Goal: Task Accomplishment & Management: Manage account settings

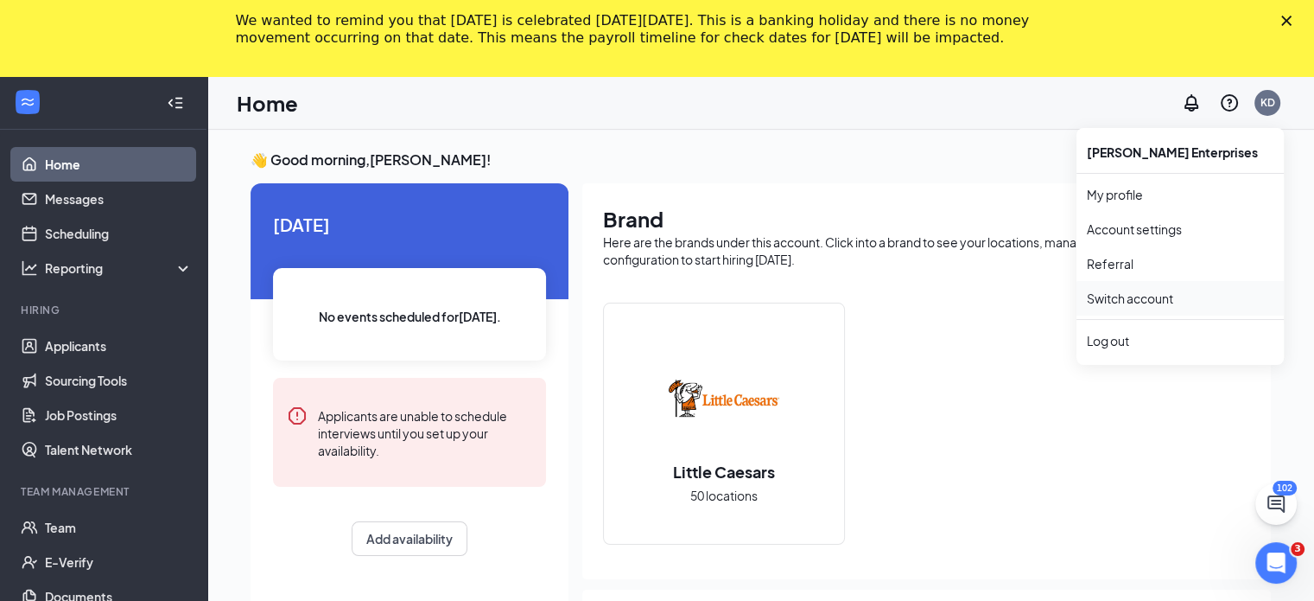
click at [1162, 293] on link "Switch account" at bounding box center [1130, 298] width 86 height 16
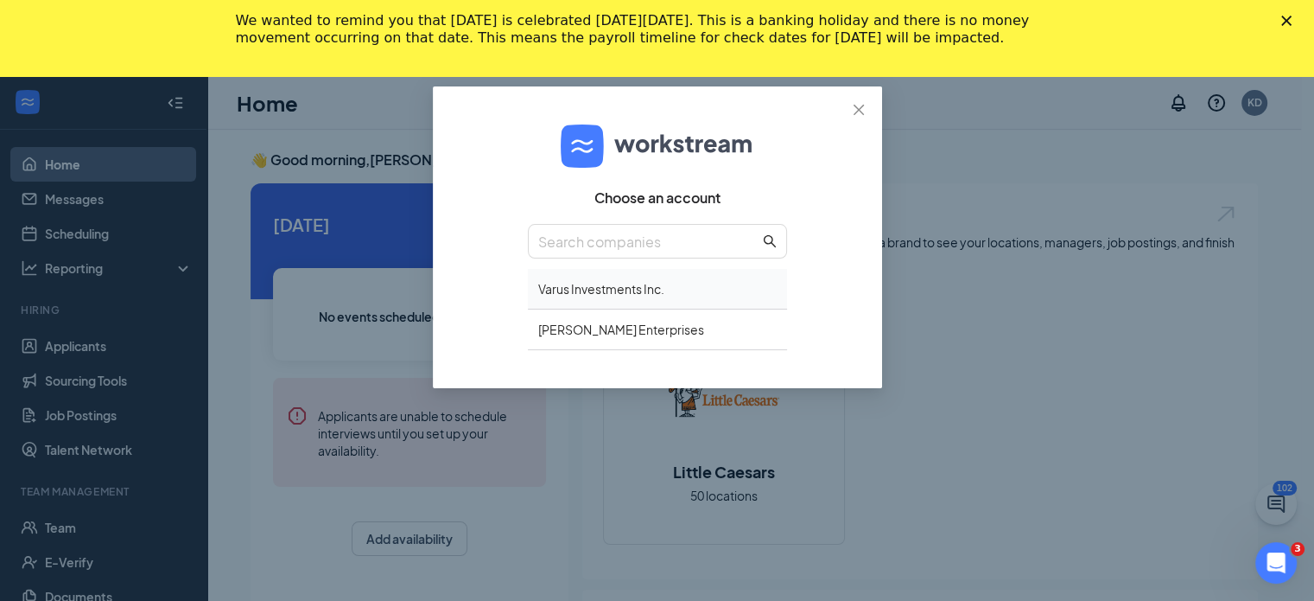
click at [612, 282] on div "Varus Investments Inc." at bounding box center [657, 289] width 259 height 41
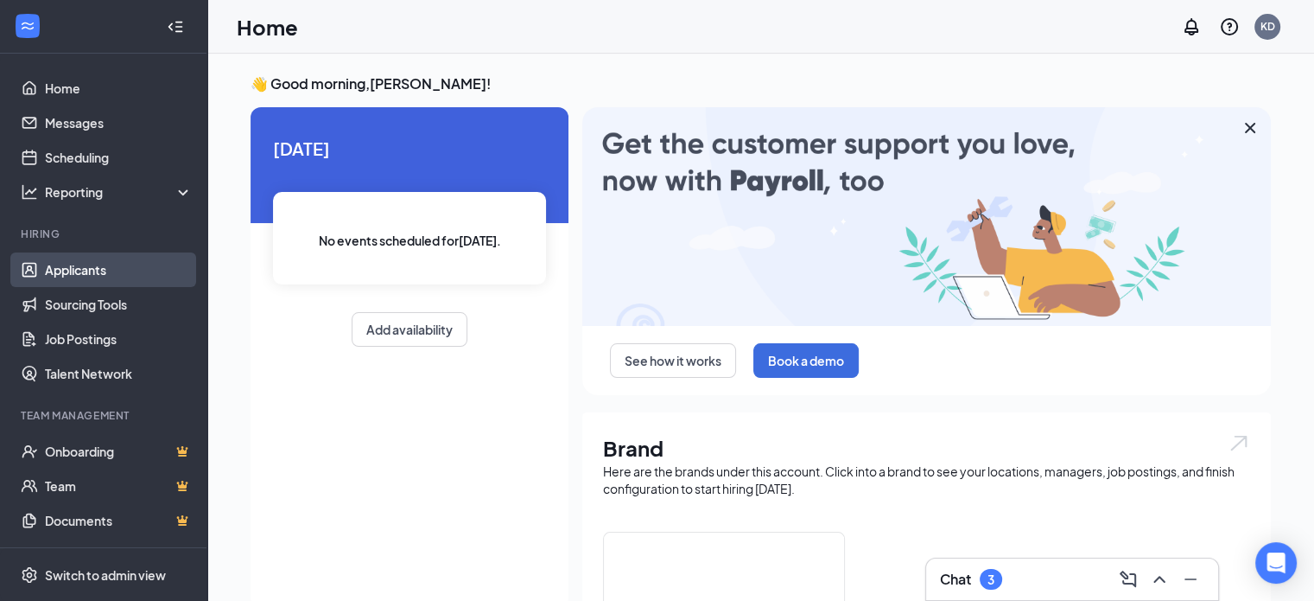
click at [89, 270] on link "Applicants" at bounding box center [119, 269] width 148 height 35
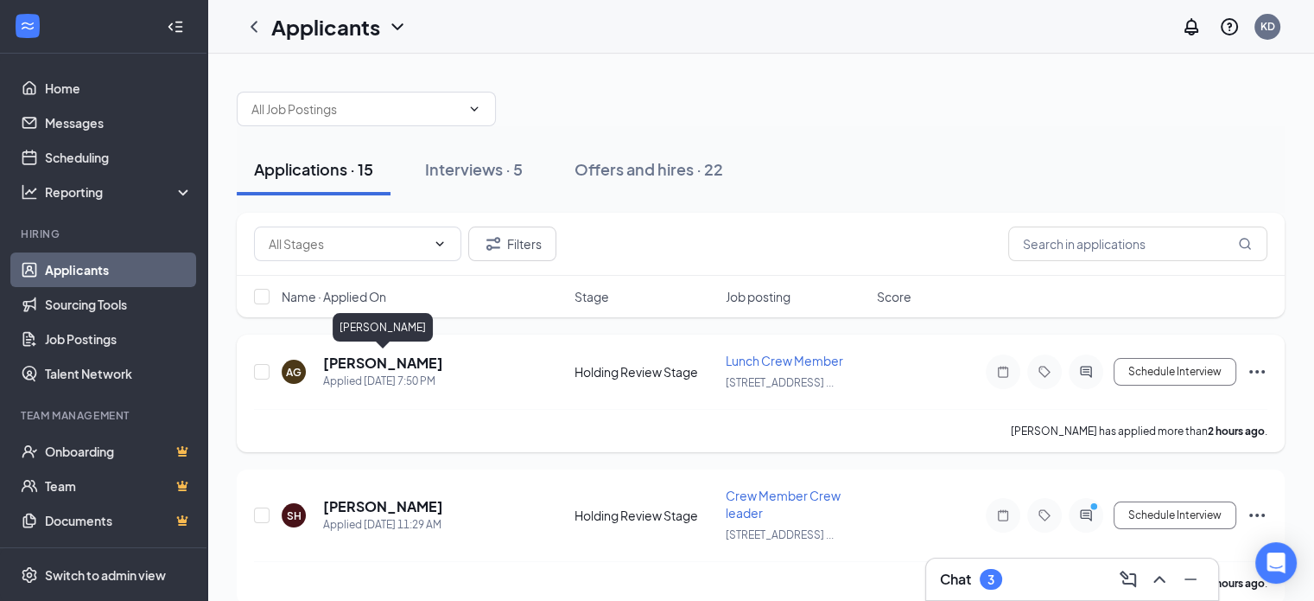
click at [377, 355] on h5 "Alexcendy Garcia" at bounding box center [383, 362] width 120 height 19
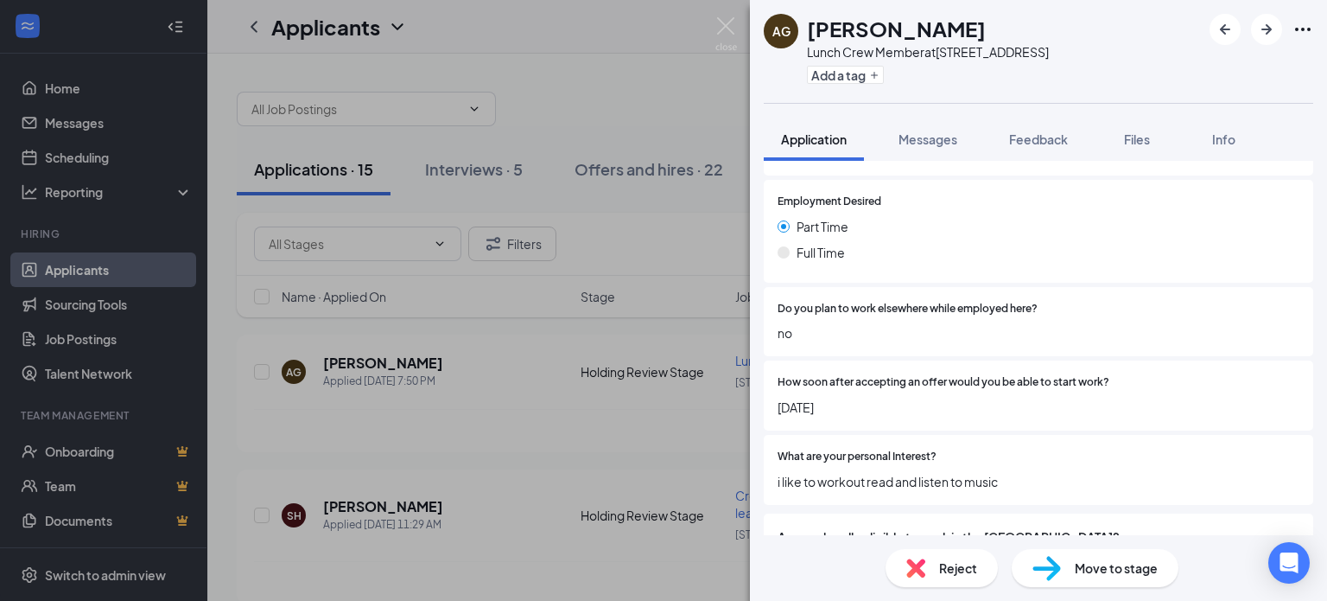
scroll to position [1274, 0]
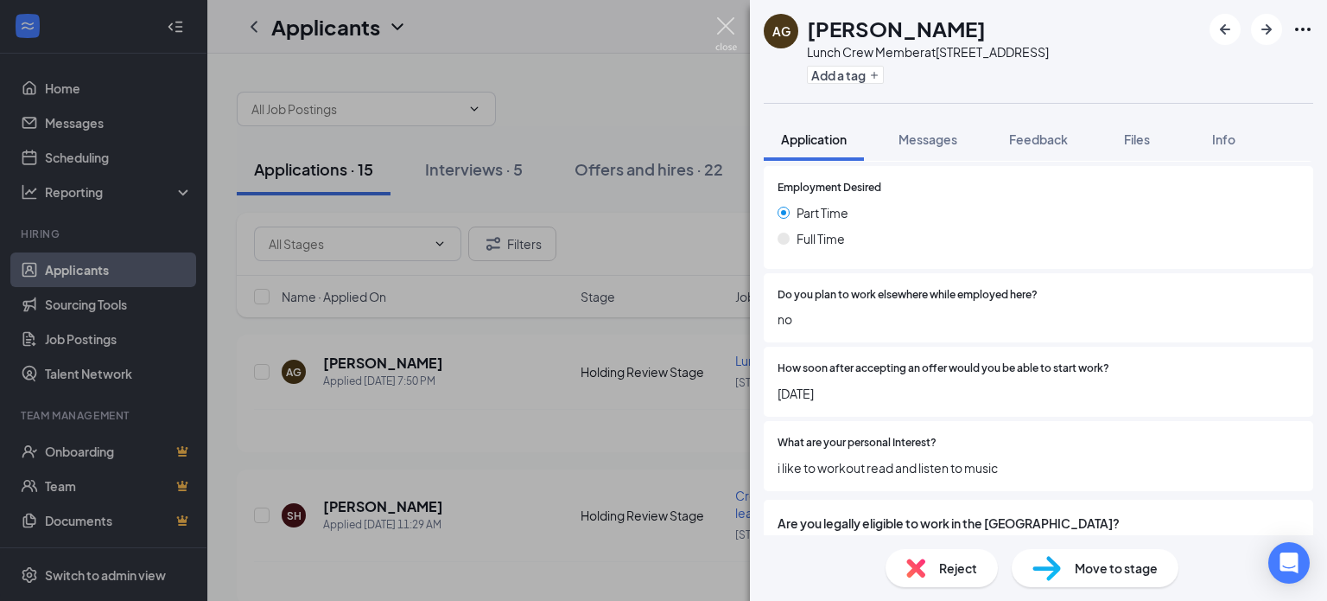
drag, startPoint x: 725, startPoint y: 22, endPoint x: 724, endPoint y: 40, distance: 17.3
click at [725, 23] on img at bounding box center [726, 34] width 22 height 34
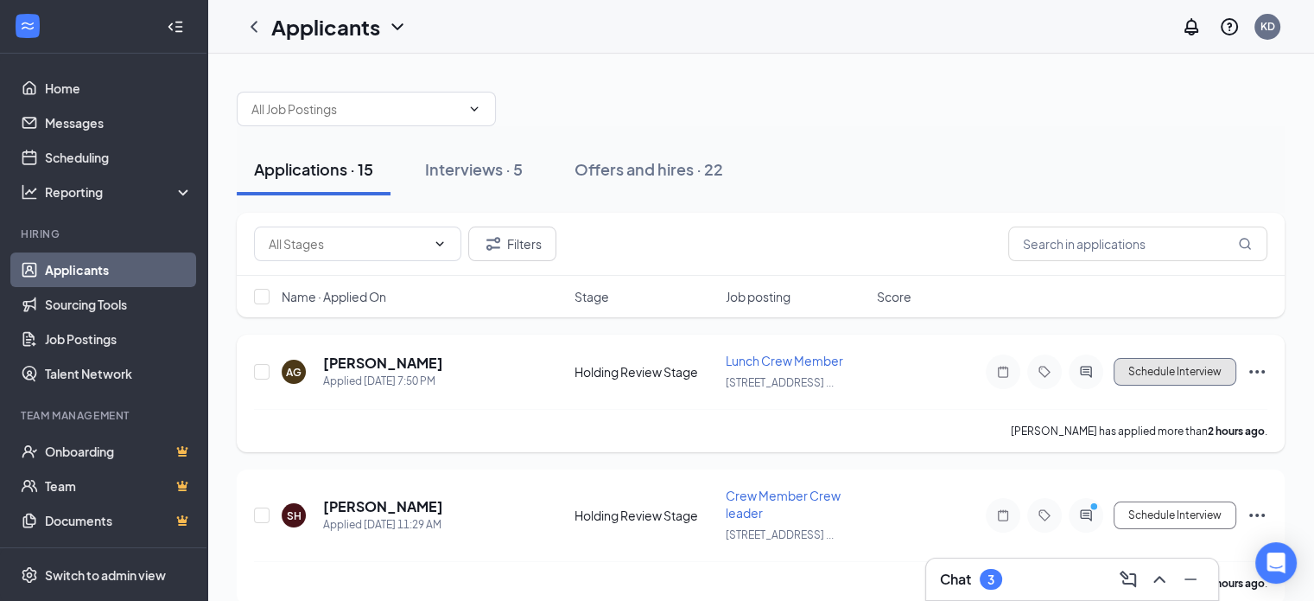
click at [1163, 376] on button "Schedule Interview" at bounding box center [1175, 372] width 123 height 28
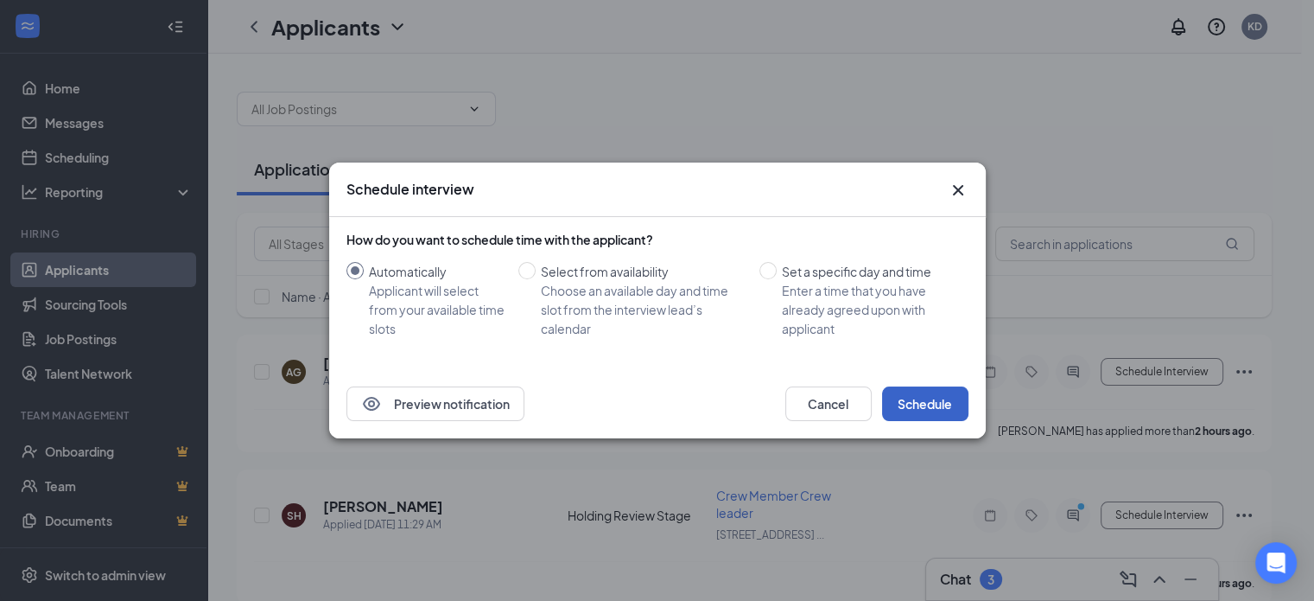
click at [942, 397] on button "Schedule" at bounding box center [925, 403] width 86 height 35
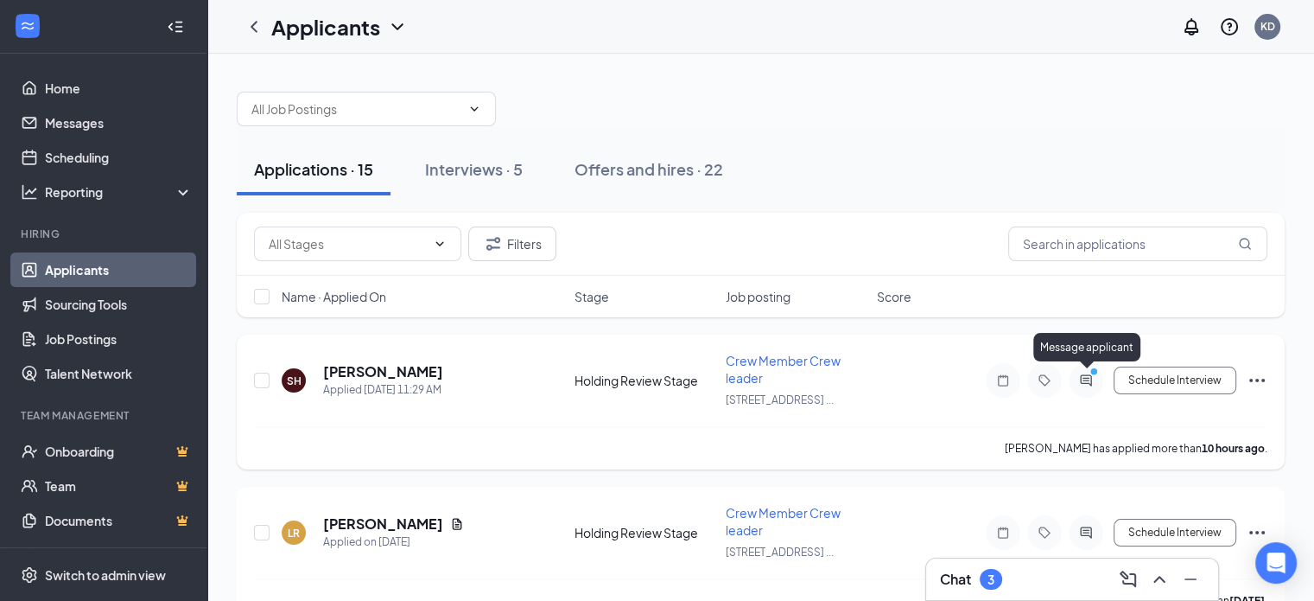
click at [1082, 373] on icon "ActiveChat" at bounding box center [1086, 380] width 21 height 14
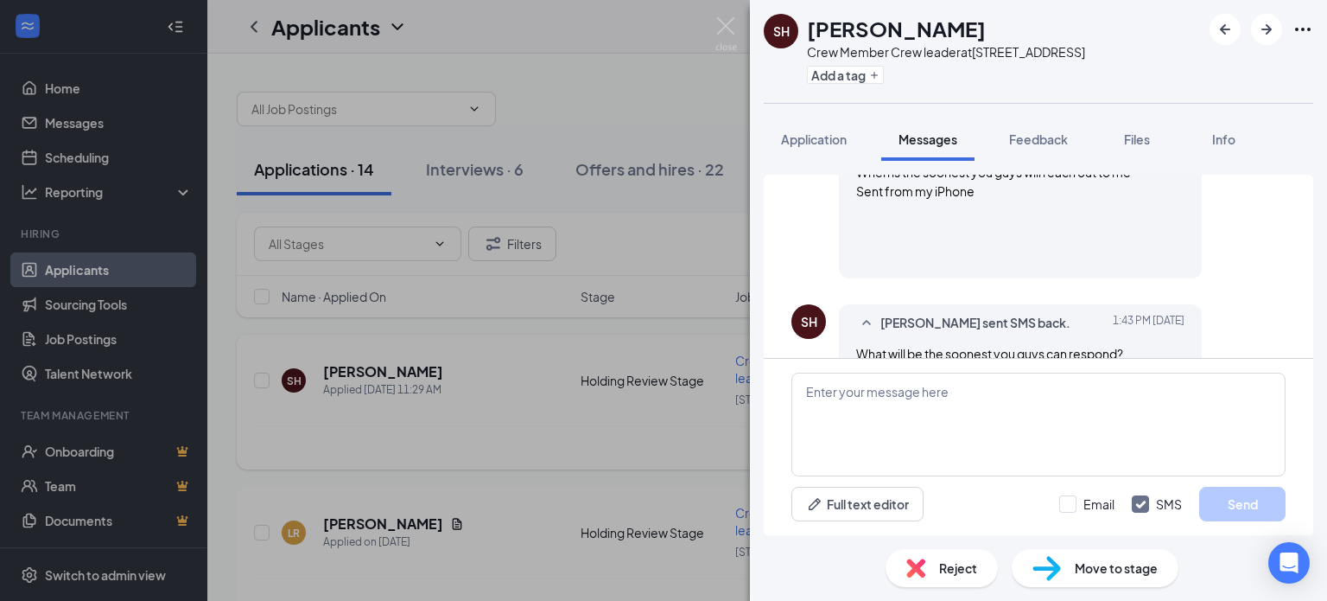
scroll to position [490, 0]
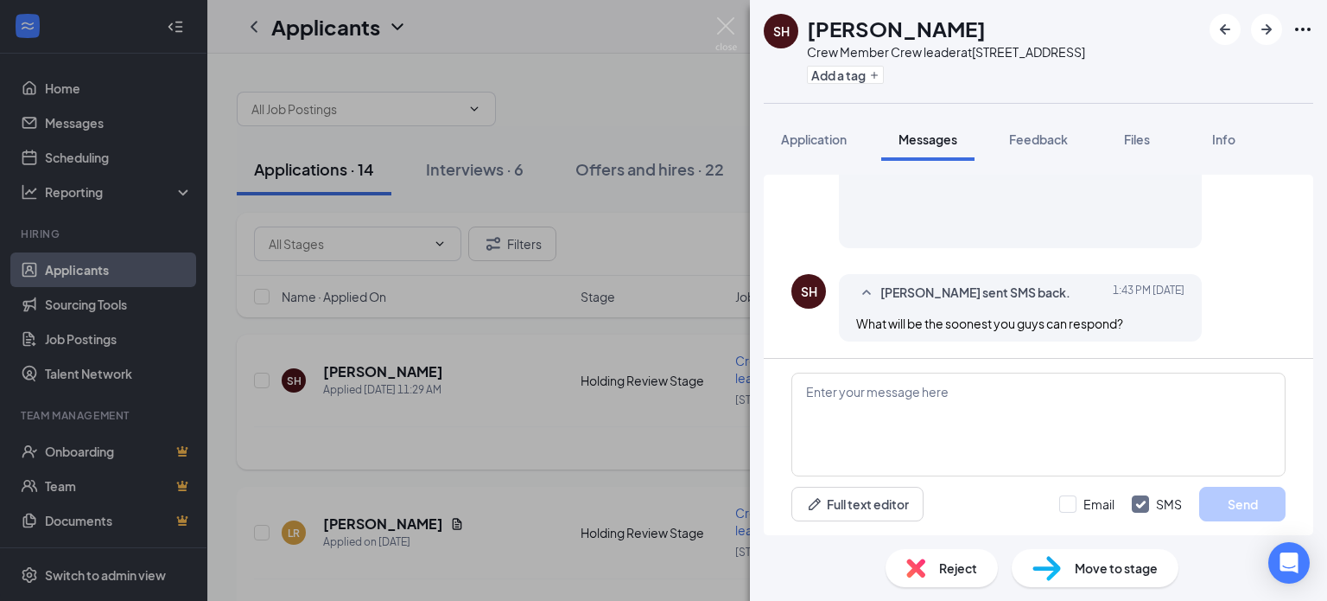
click at [391, 368] on div "SH Shelbi Henthorn Crew Member Crew leader at 317 E. Calumet, Appleton Add a ta…" at bounding box center [663, 300] width 1327 height 601
click at [720, 23] on img at bounding box center [726, 34] width 22 height 34
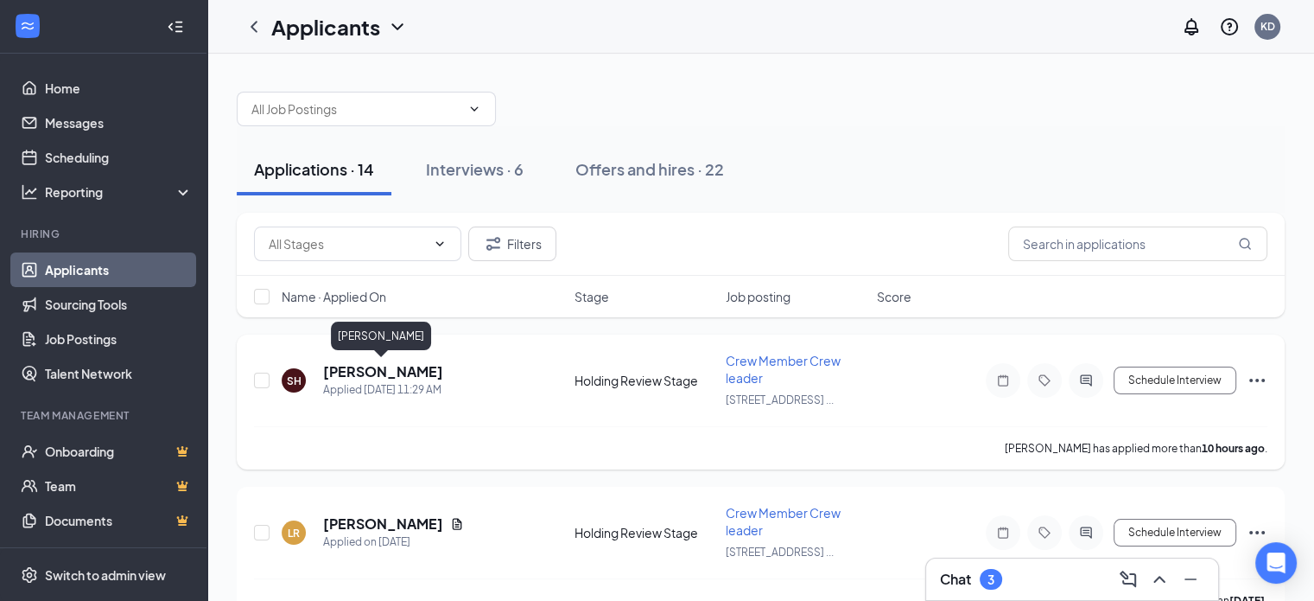
click at [350, 372] on h5 "Shelbi Henthorn" at bounding box center [383, 371] width 120 height 19
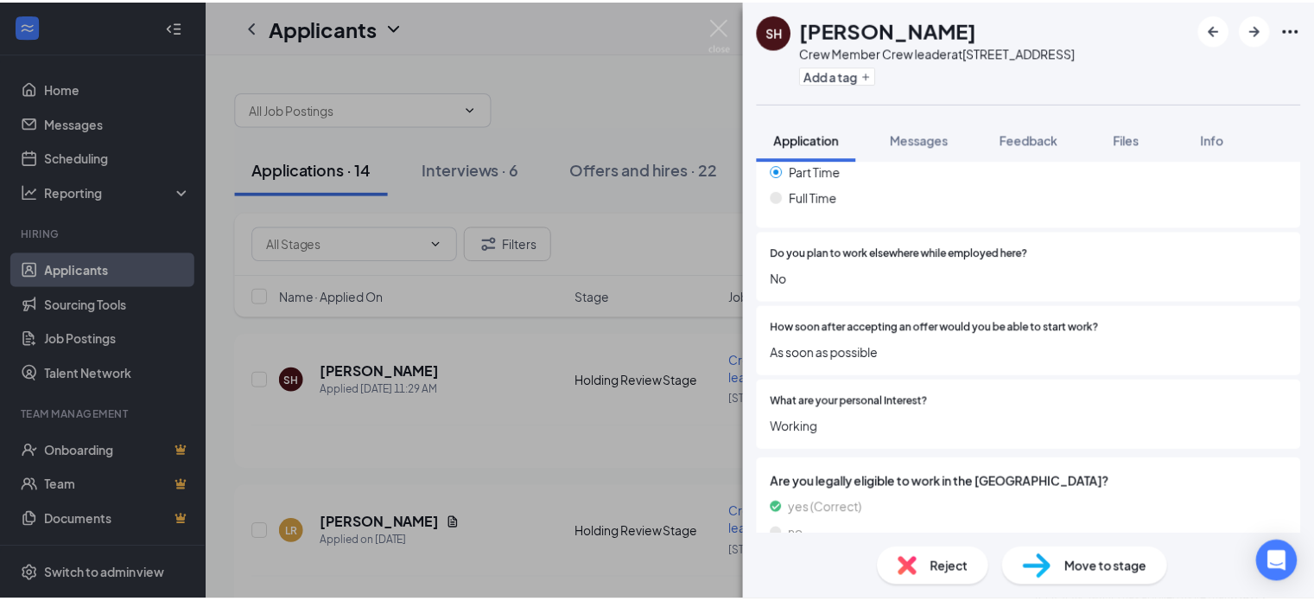
scroll to position [1471, 0]
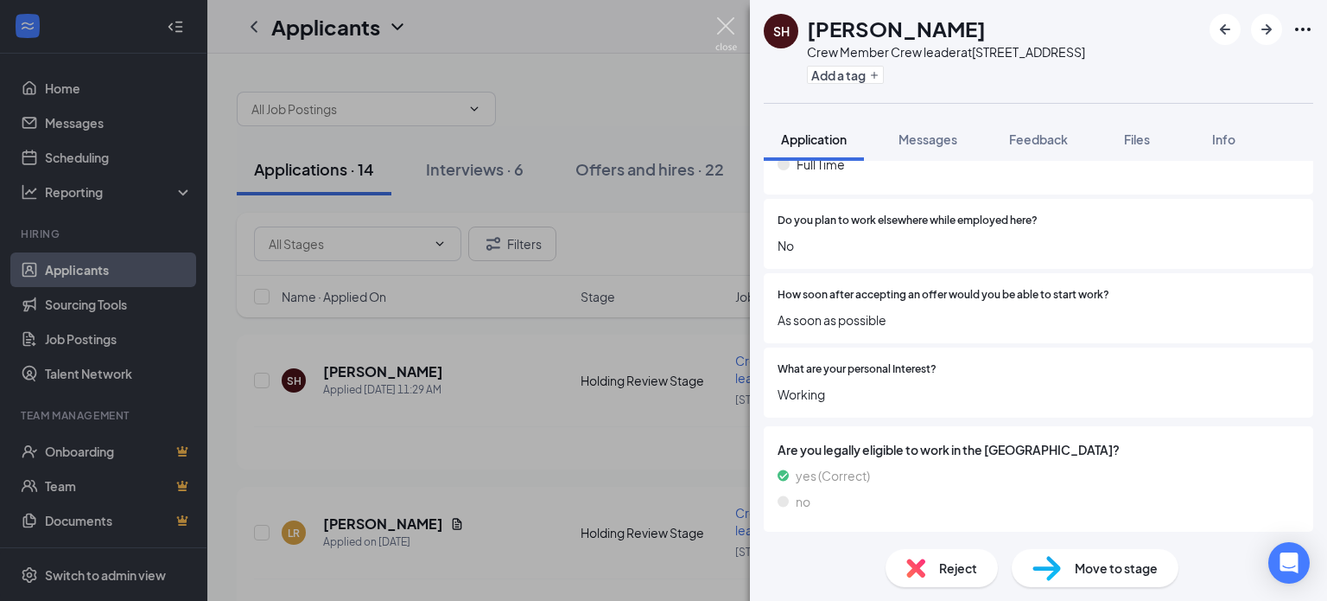
drag, startPoint x: 721, startPoint y: 23, endPoint x: 704, endPoint y: 61, distance: 41.8
click at [721, 25] on img at bounding box center [726, 34] width 22 height 34
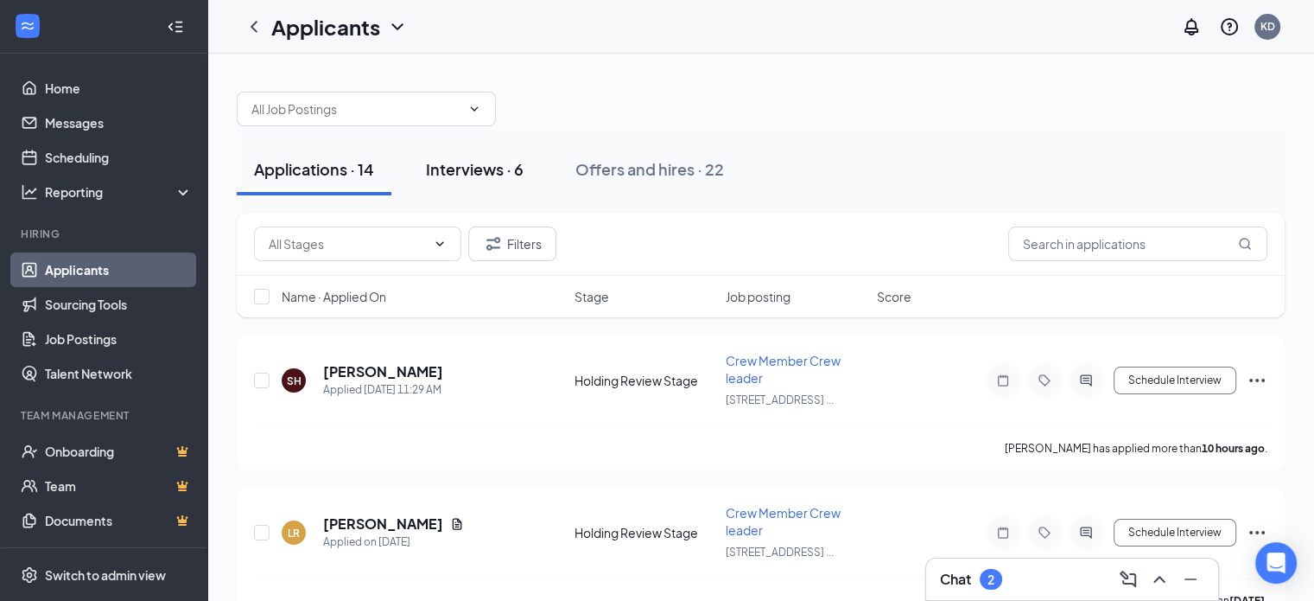
click at [494, 168] on div "Interviews · 6" at bounding box center [475, 169] width 98 height 22
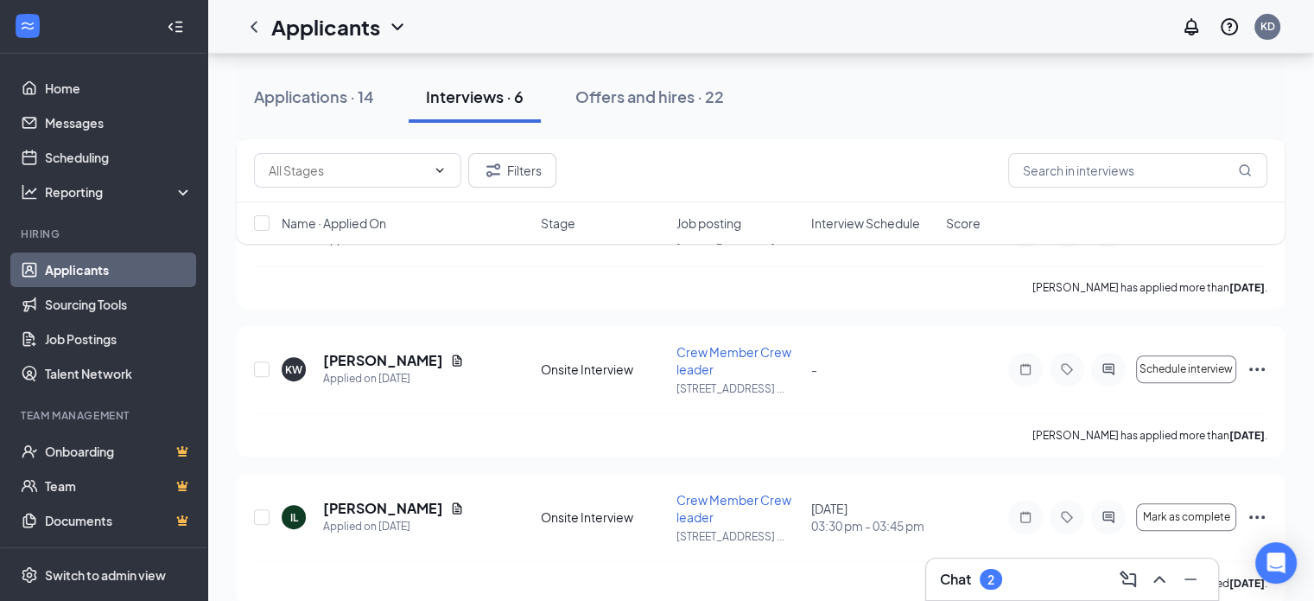
scroll to position [589, 0]
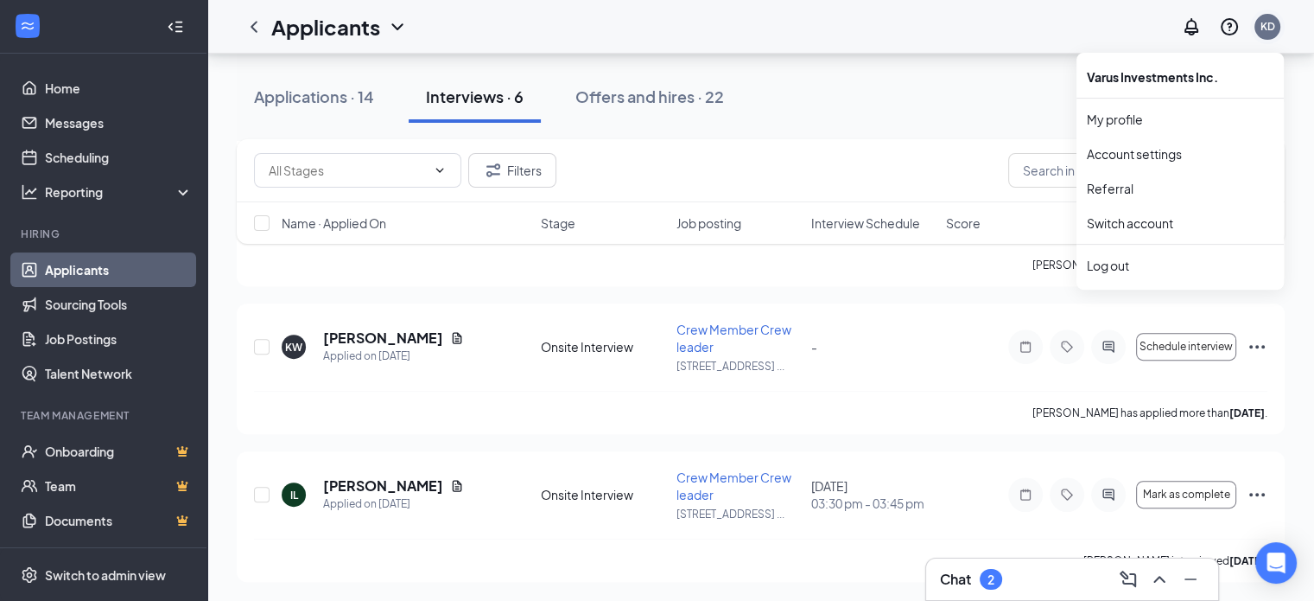
click at [1272, 27] on div "KD" at bounding box center [1268, 26] width 15 height 15
click at [1155, 220] on link "Switch account" at bounding box center [1130, 223] width 86 height 16
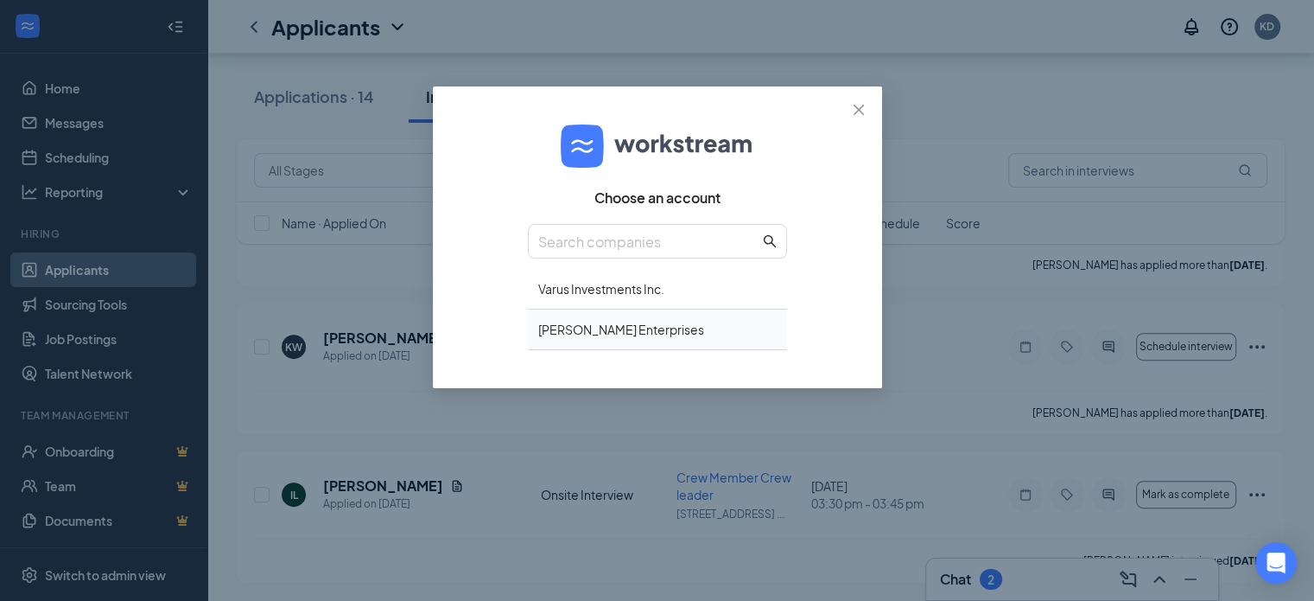
click at [585, 327] on div "Little William Enterprises" at bounding box center [657, 329] width 259 height 41
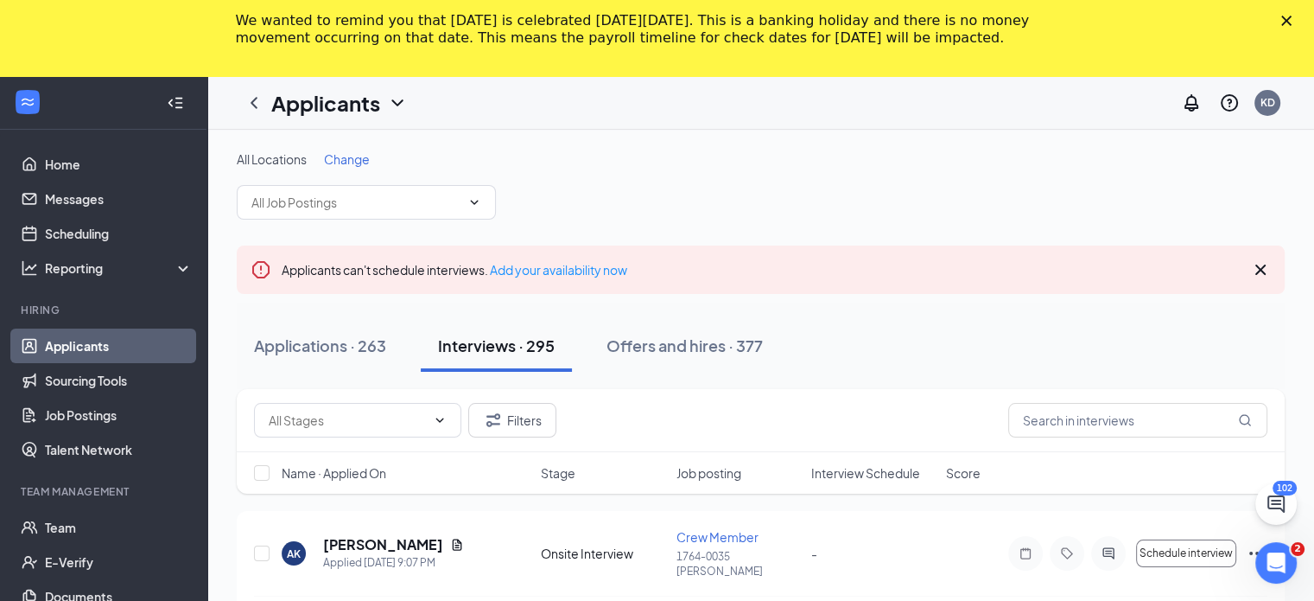
click at [1292, 19] on icon "Close" at bounding box center [1286, 21] width 10 height 10
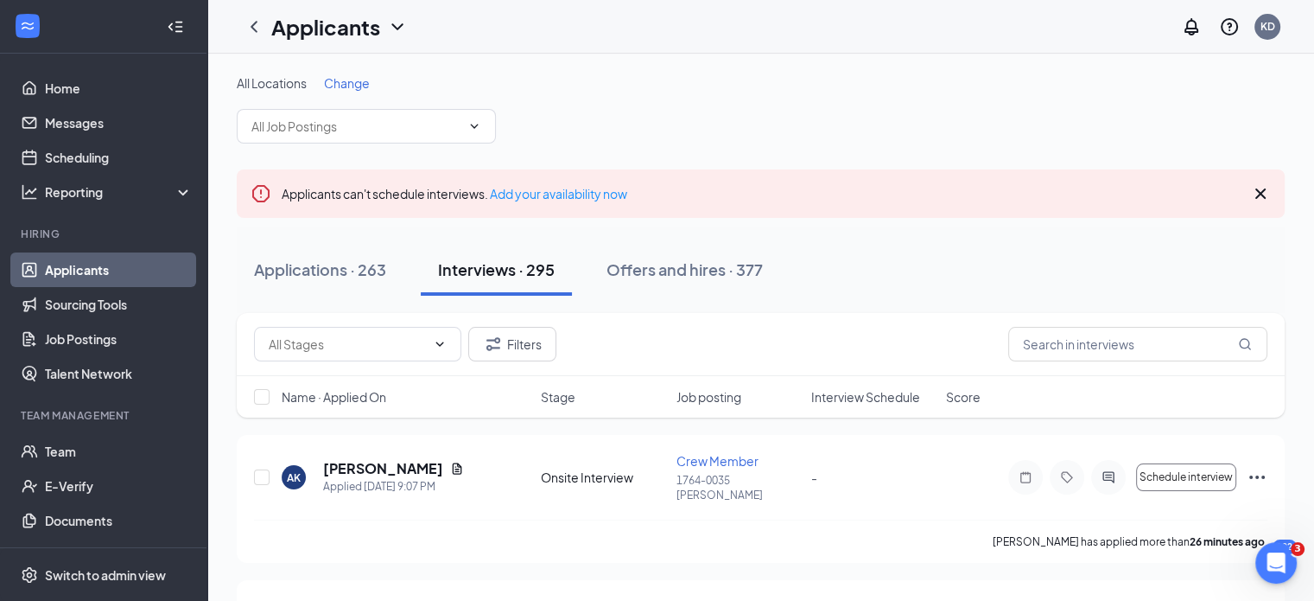
click at [340, 81] on span "Change" at bounding box center [347, 83] width 46 height 16
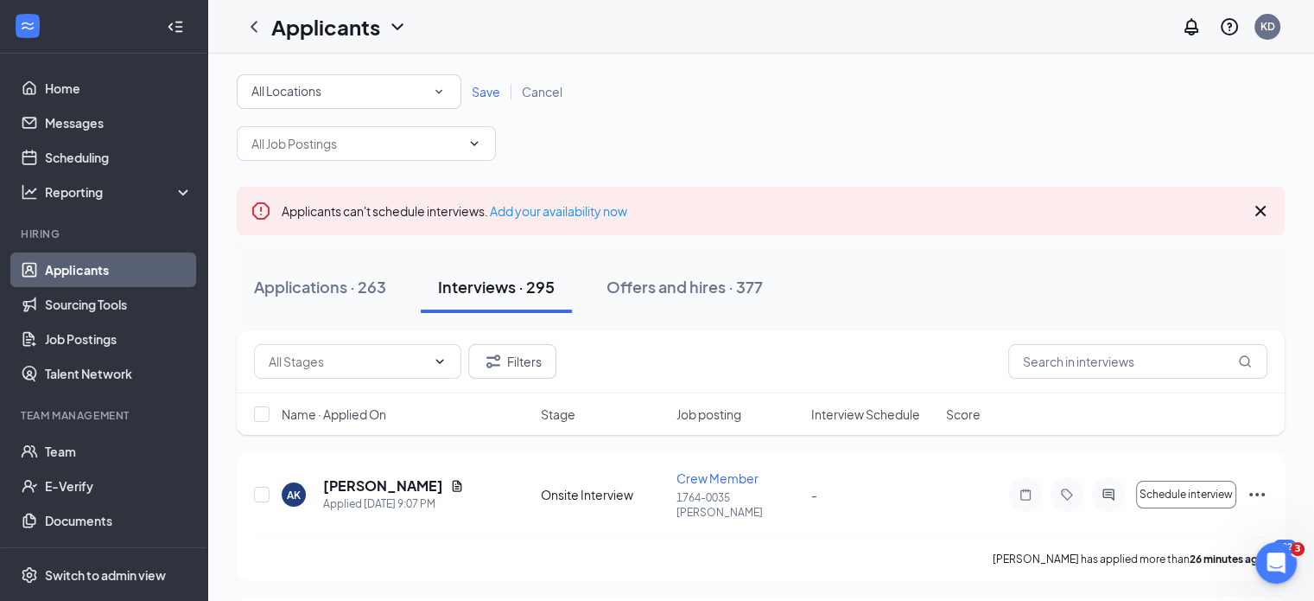
click at [440, 88] on icon "SmallChevronDown" at bounding box center [439, 92] width 16 height 16
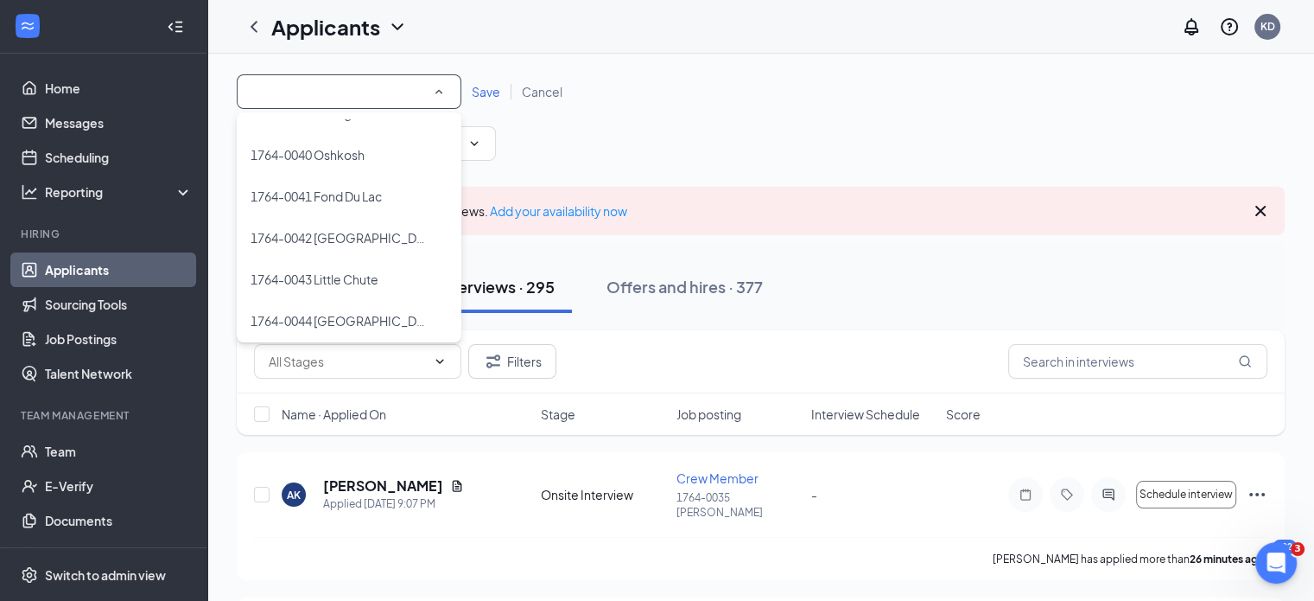
scroll to position [1528, 0]
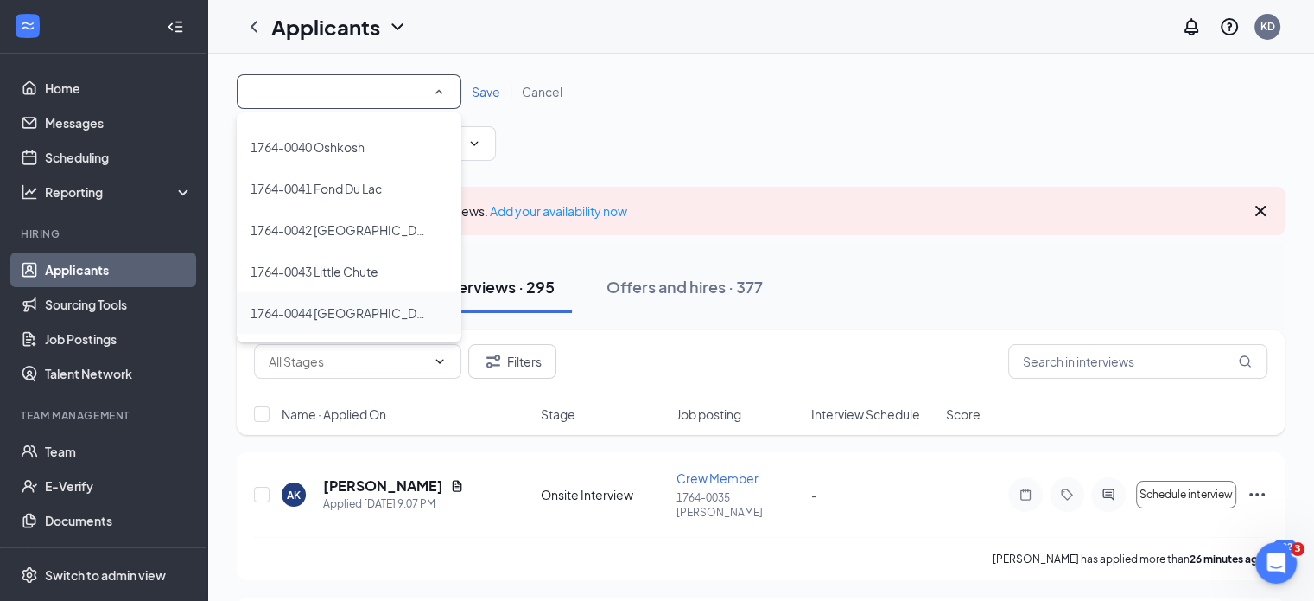
click at [353, 308] on span "1764-0044 [GEOGRAPHIC_DATA]" at bounding box center [345, 313] width 189 height 16
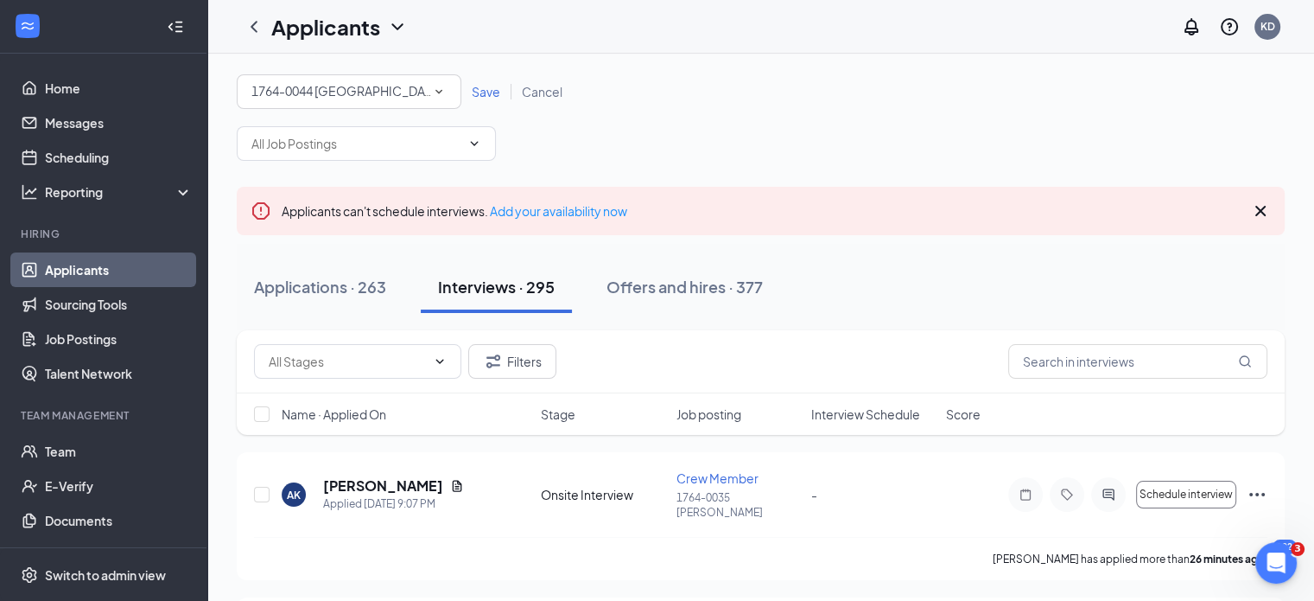
click at [479, 89] on span "Save" at bounding box center [486, 92] width 29 height 16
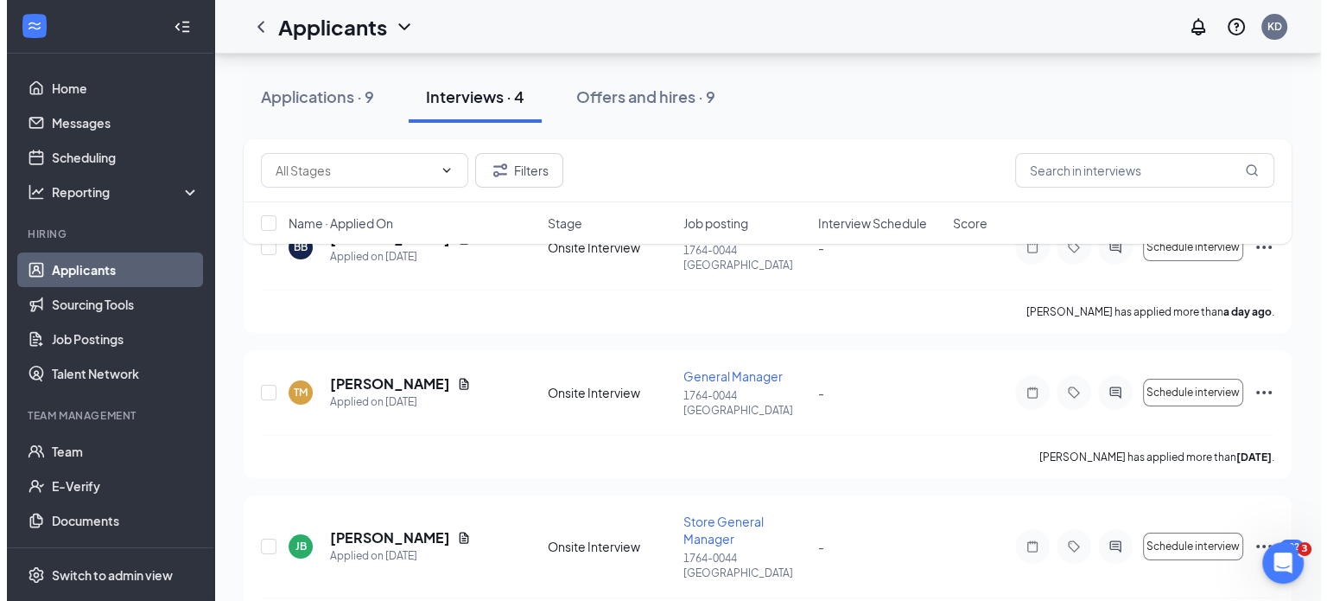
scroll to position [239, 0]
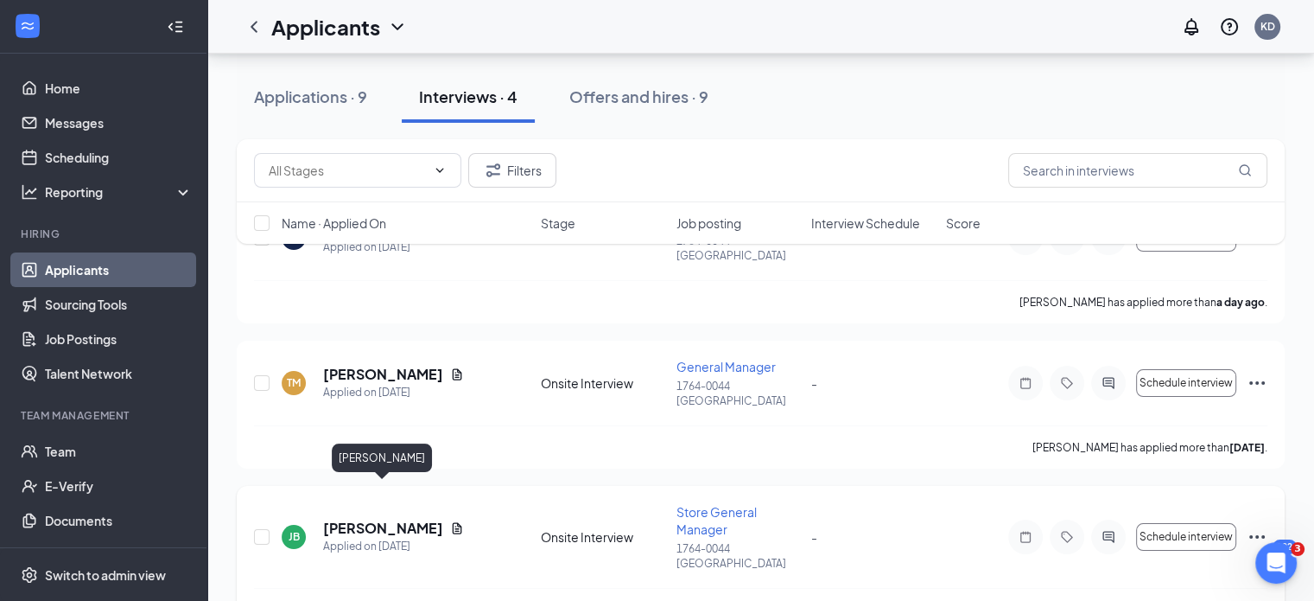
click at [418, 518] on h5 "[PERSON_NAME]" at bounding box center [383, 527] width 120 height 19
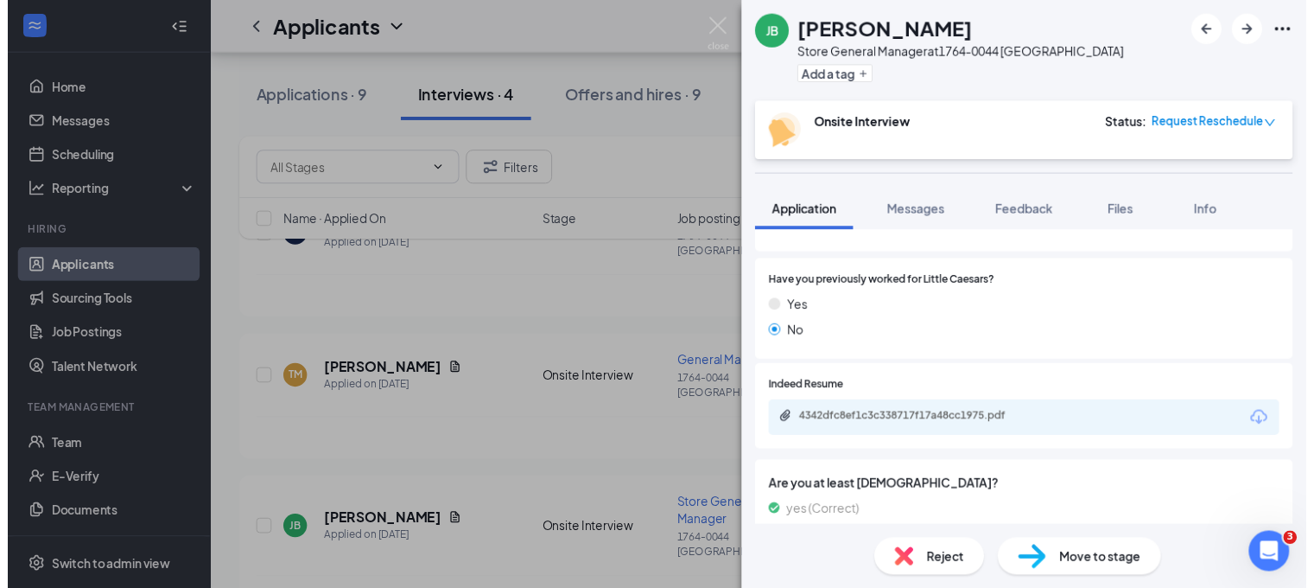
scroll to position [257, 0]
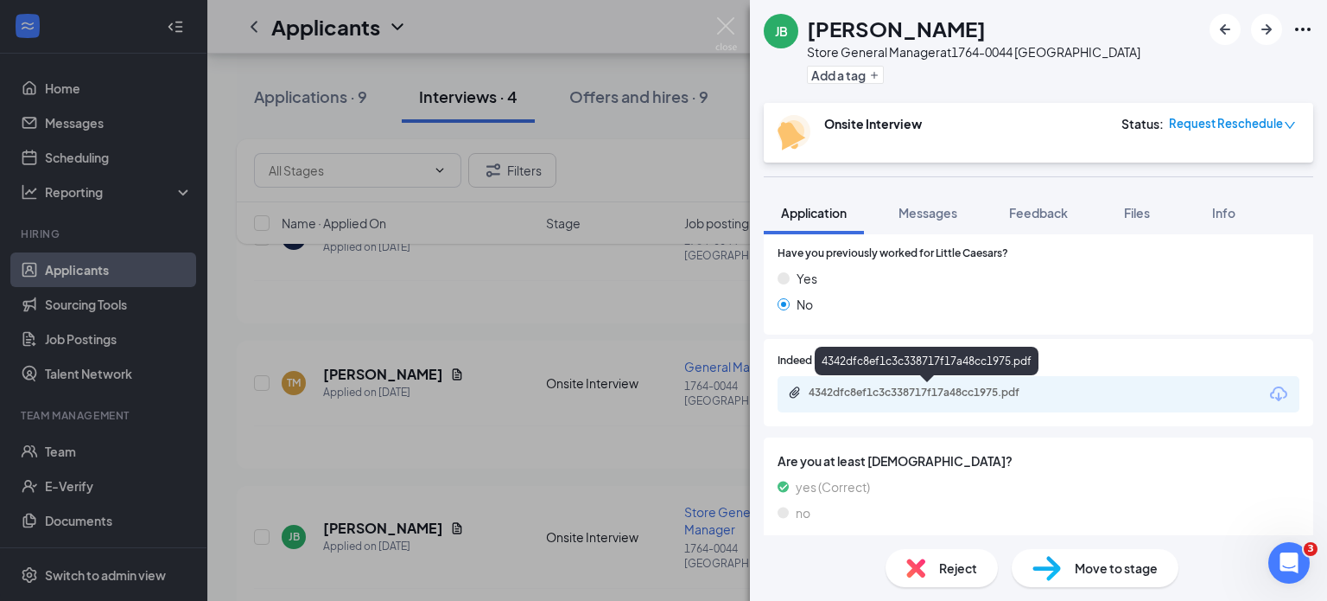
click at [965, 391] on div "4342dfc8ef1c3c338717f17a48cc1975.pdf" at bounding box center [930, 392] width 242 height 14
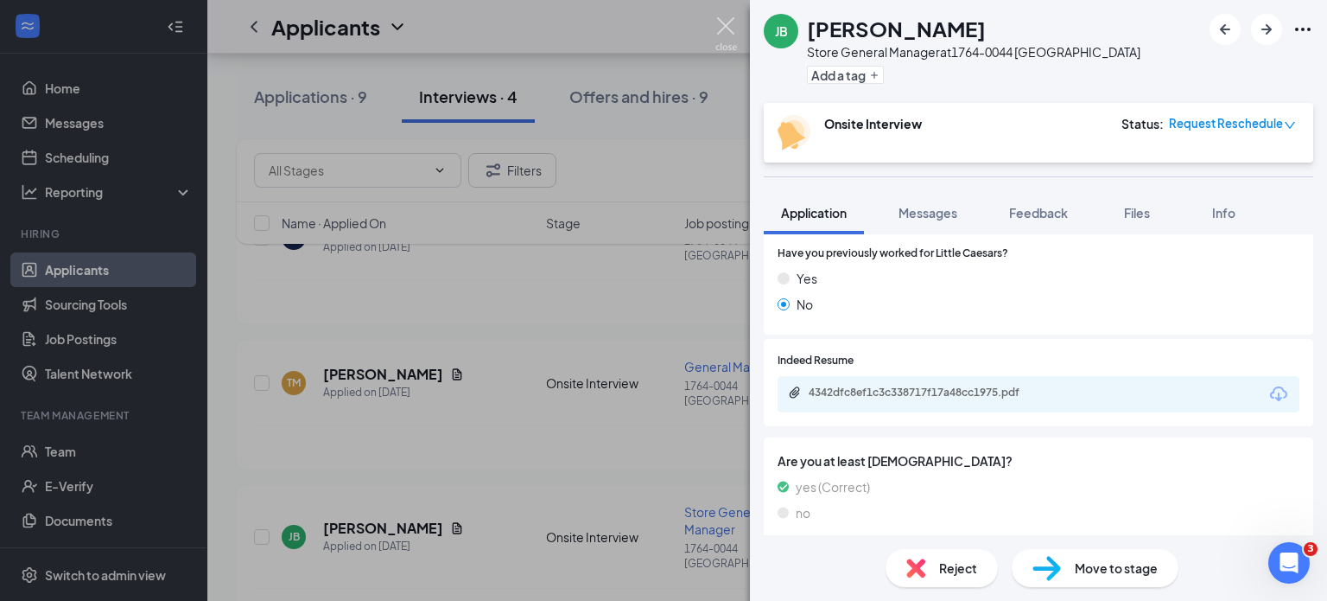
click at [722, 21] on img at bounding box center [726, 34] width 22 height 34
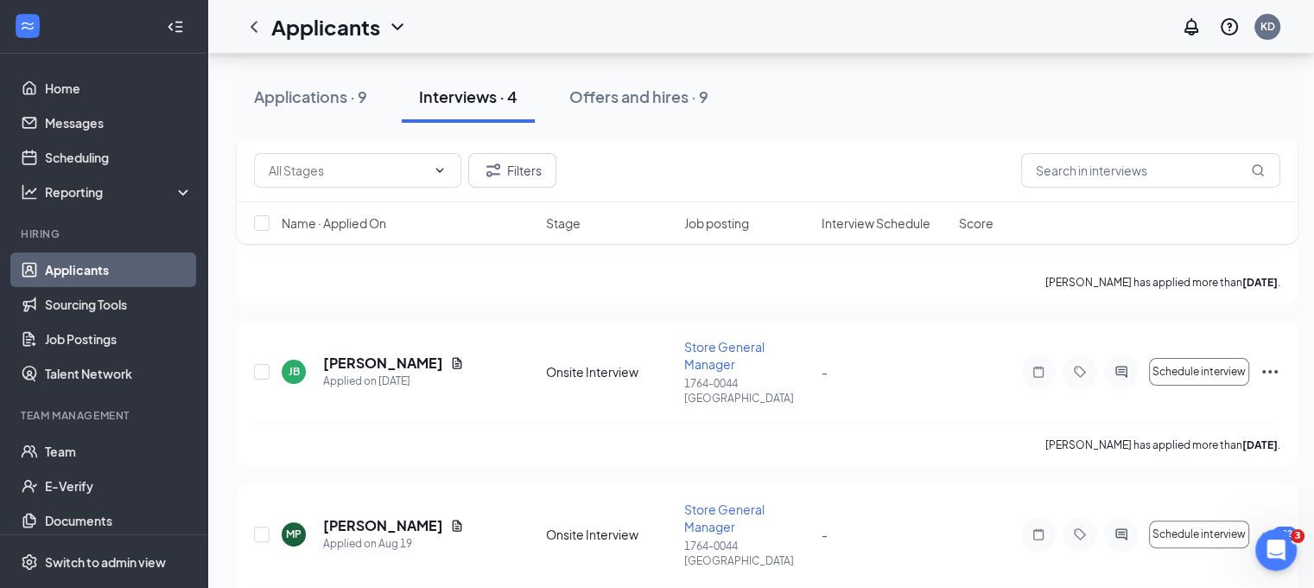
scroll to position [408, 0]
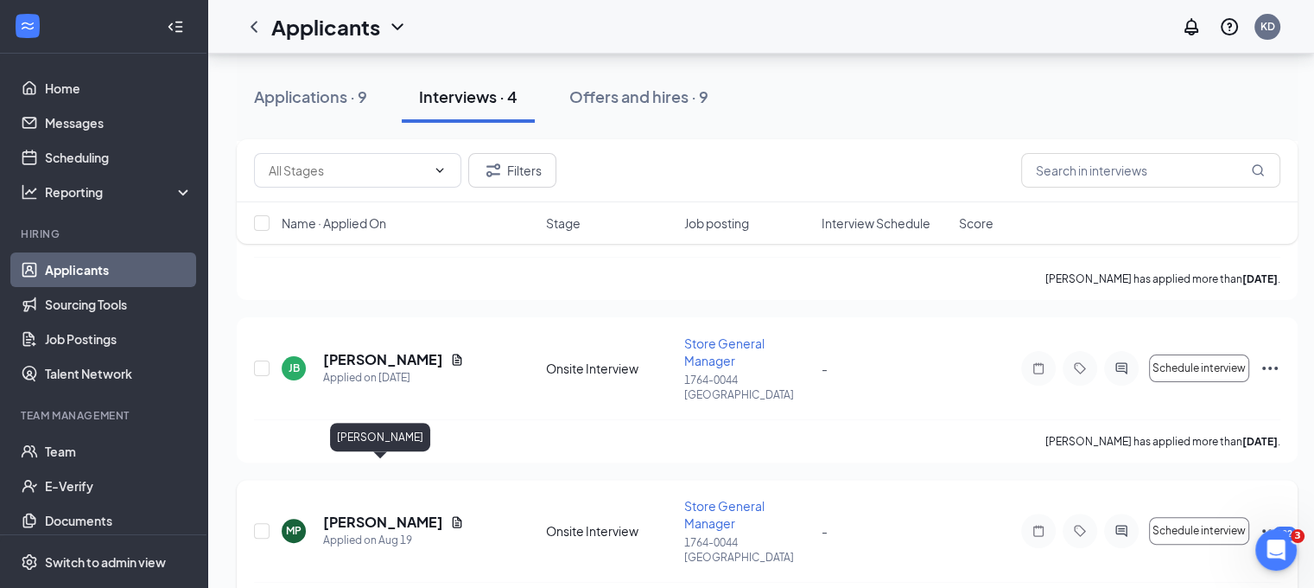
click at [403, 512] on h5 "[PERSON_NAME]" at bounding box center [383, 521] width 120 height 19
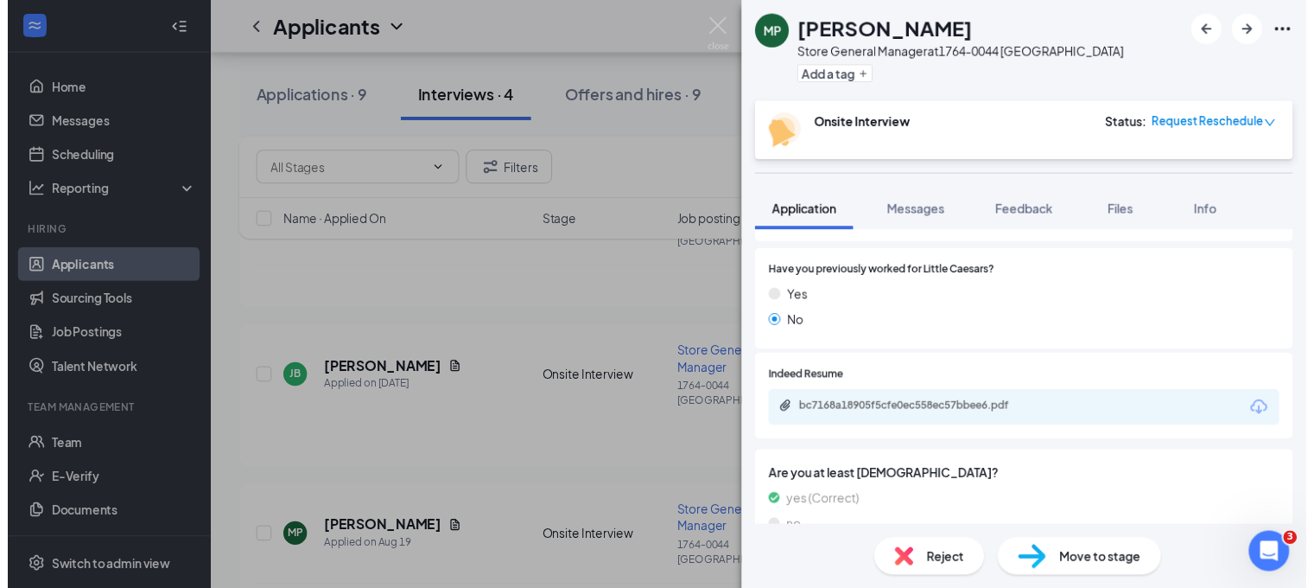
scroll to position [294, 0]
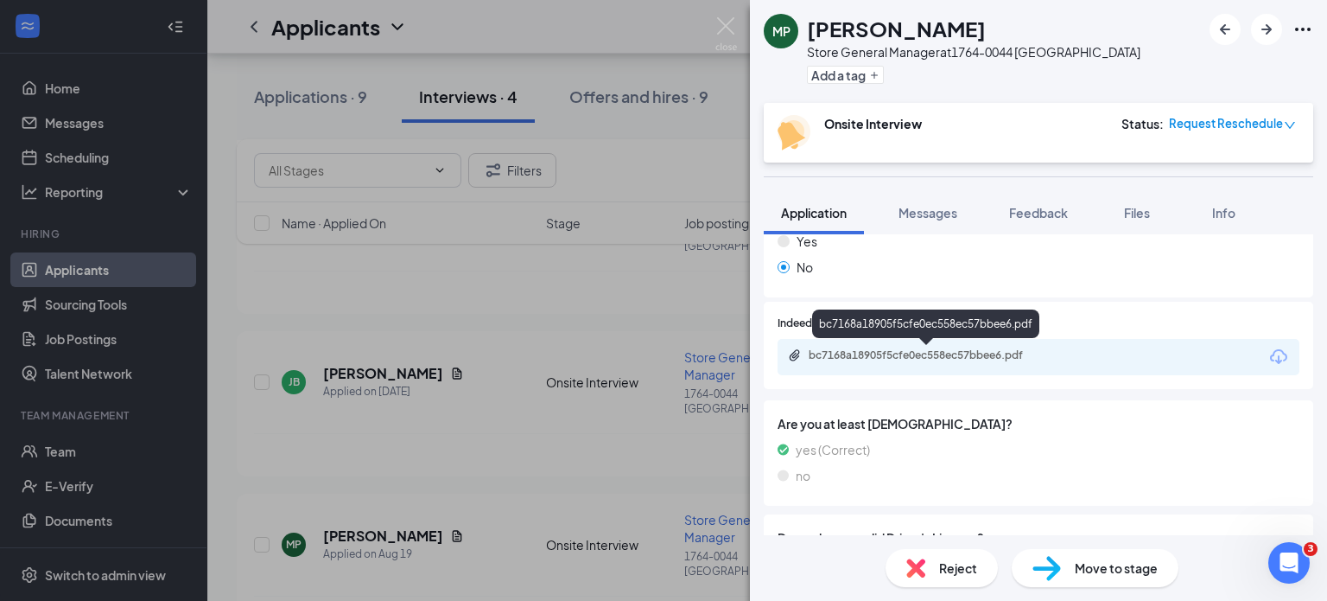
click at [959, 359] on div "bc7168a18905f5cfe0ec558ec57bbee6.pdf" at bounding box center [930, 355] width 242 height 14
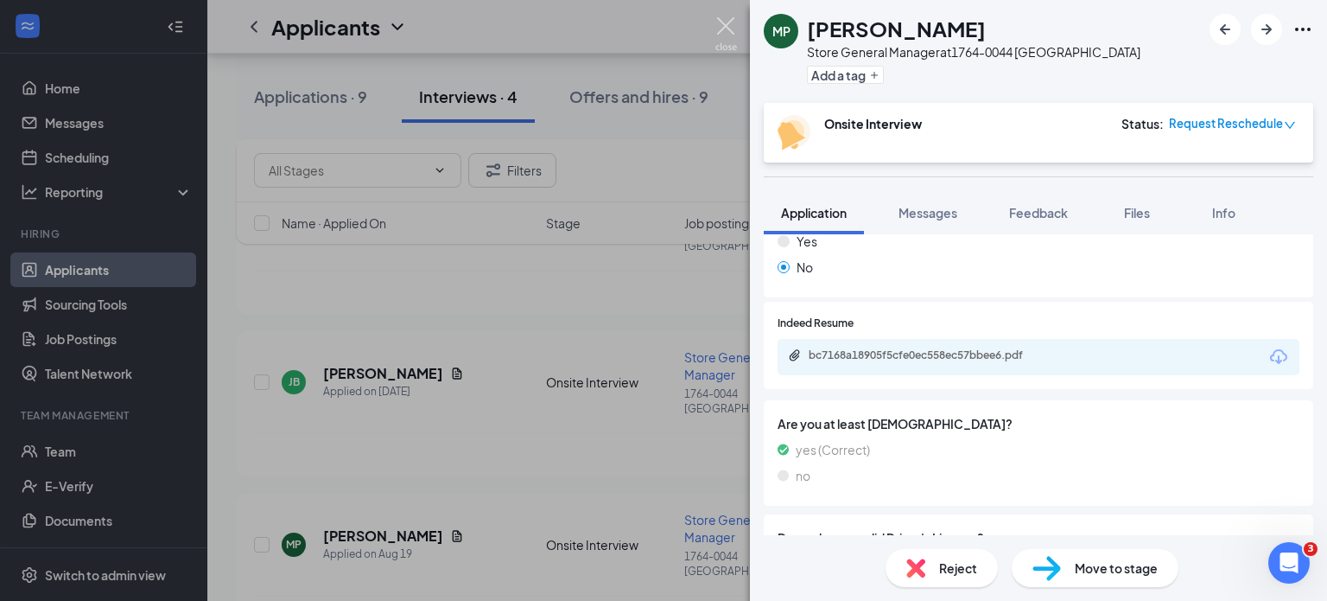
click at [719, 23] on img at bounding box center [726, 34] width 22 height 34
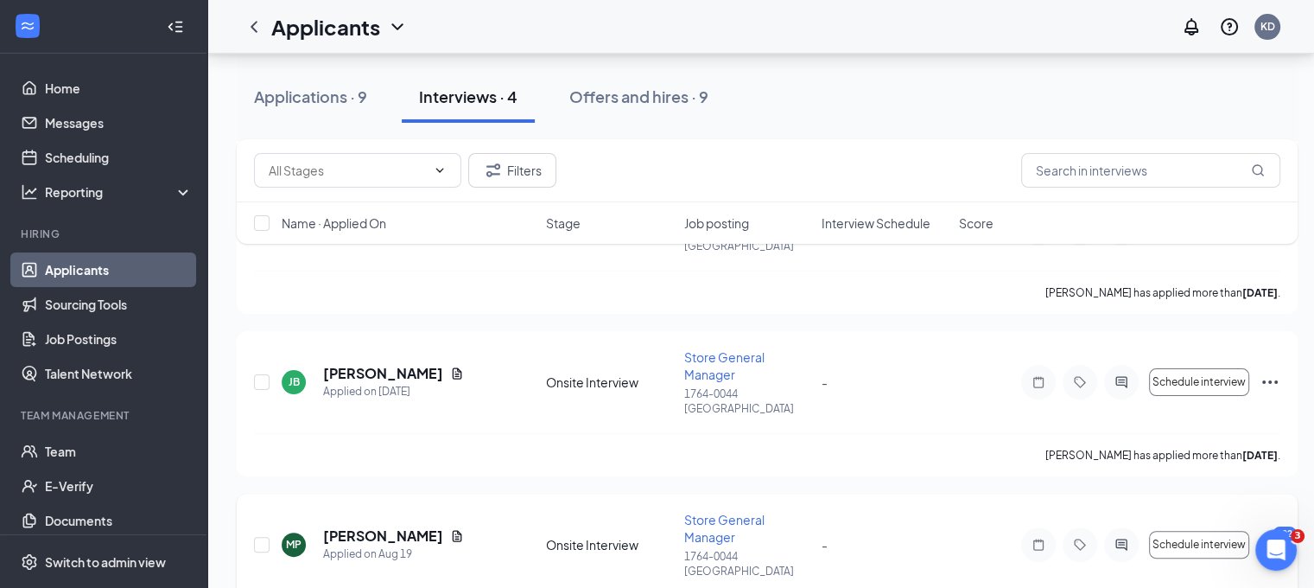
click at [1268, 543] on icon "Ellipses" at bounding box center [1270, 544] width 16 height 3
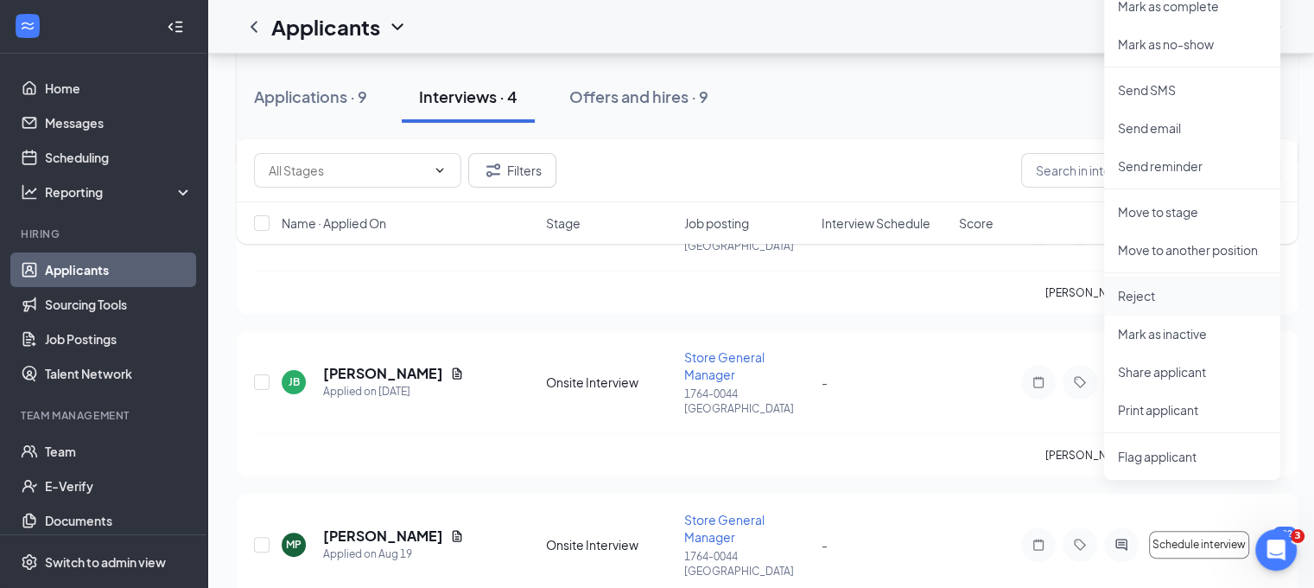
click at [1134, 295] on p "Reject" at bounding box center [1192, 295] width 149 height 17
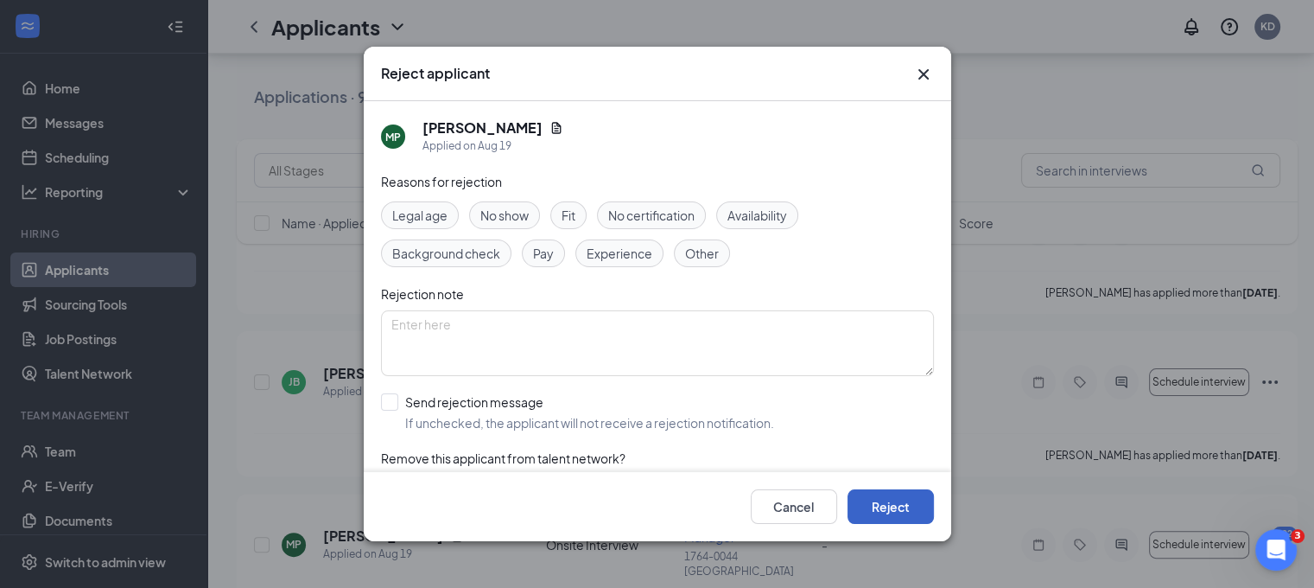
click at [883, 511] on button "Reject" at bounding box center [891, 506] width 86 height 35
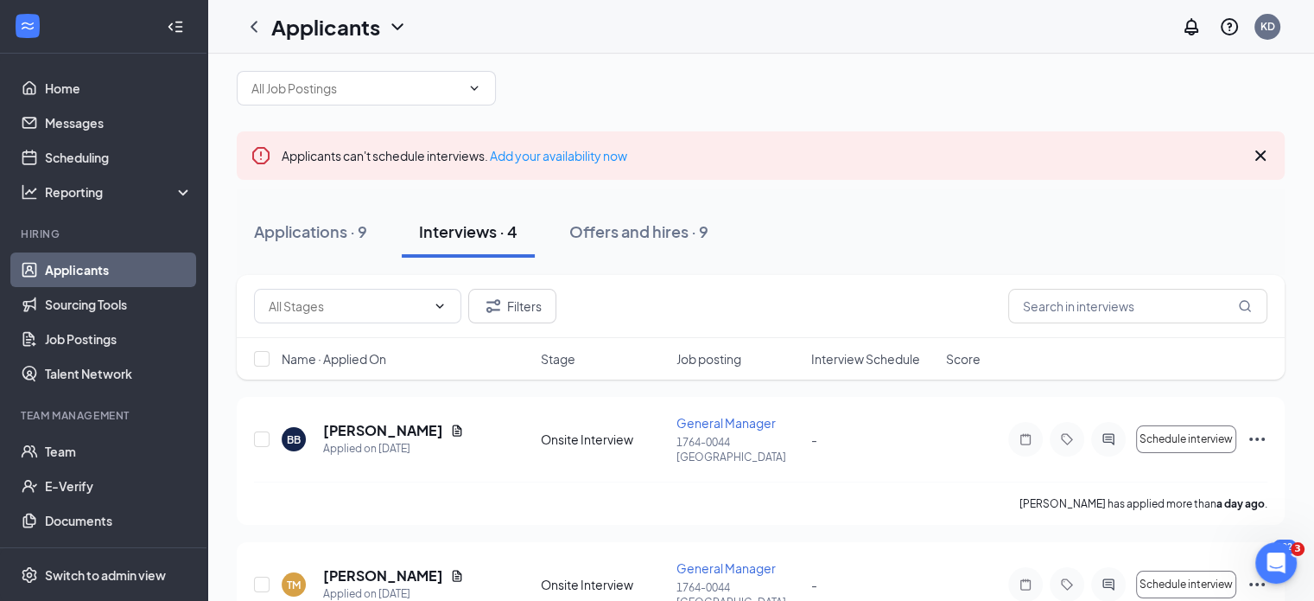
scroll to position [37, 0]
click at [321, 231] on div "Applications · 9" at bounding box center [310, 232] width 113 height 22
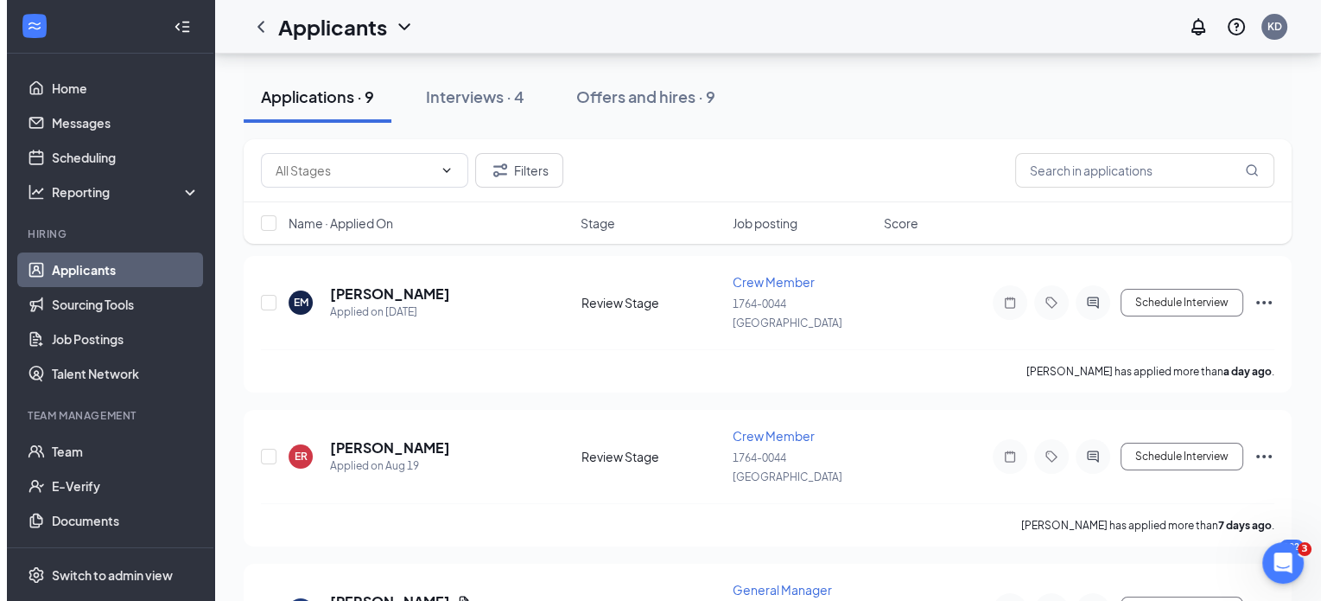
scroll to position [181, 0]
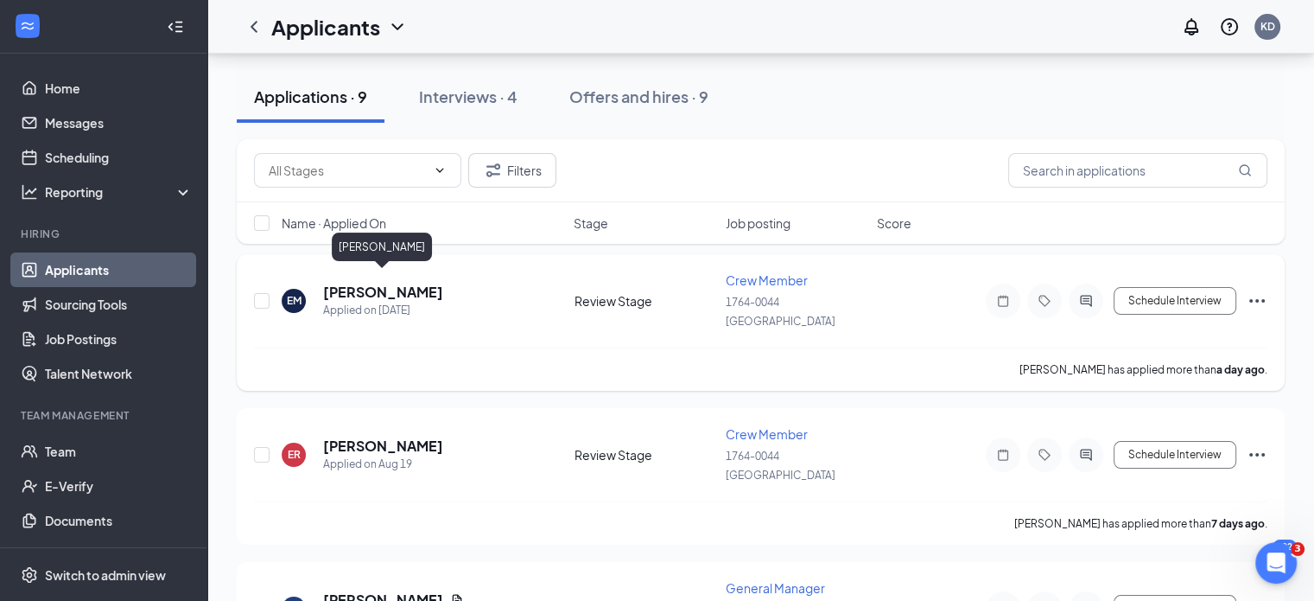
click at [367, 283] on h5 "[PERSON_NAME]" at bounding box center [383, 292] width 120 height 19
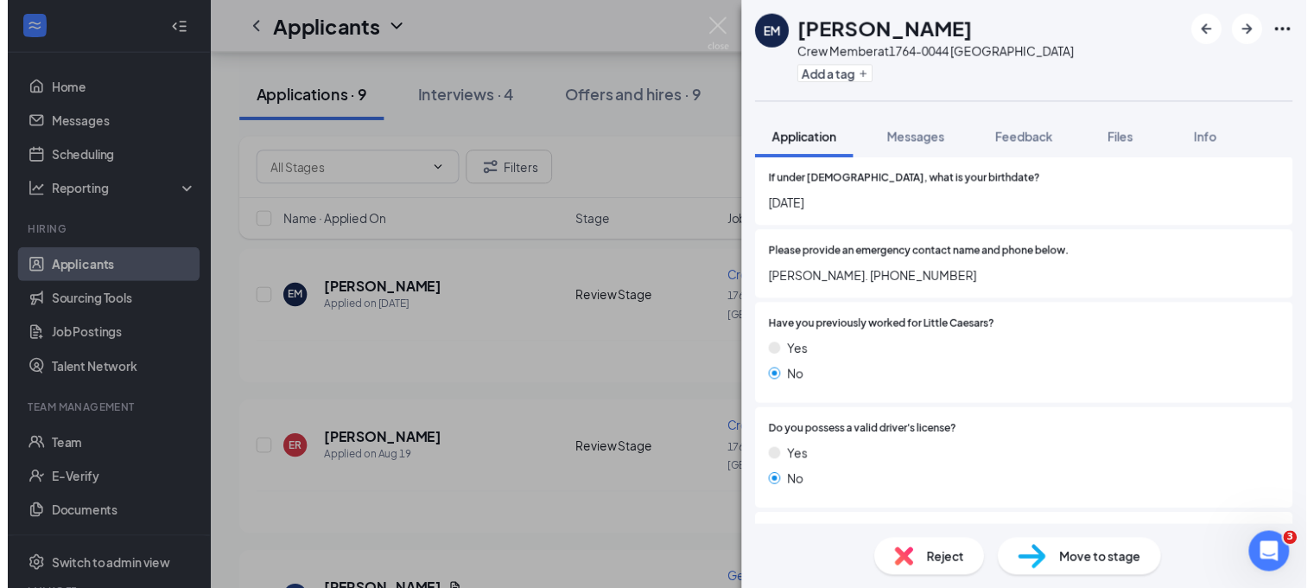
scroll to position [869, 0]
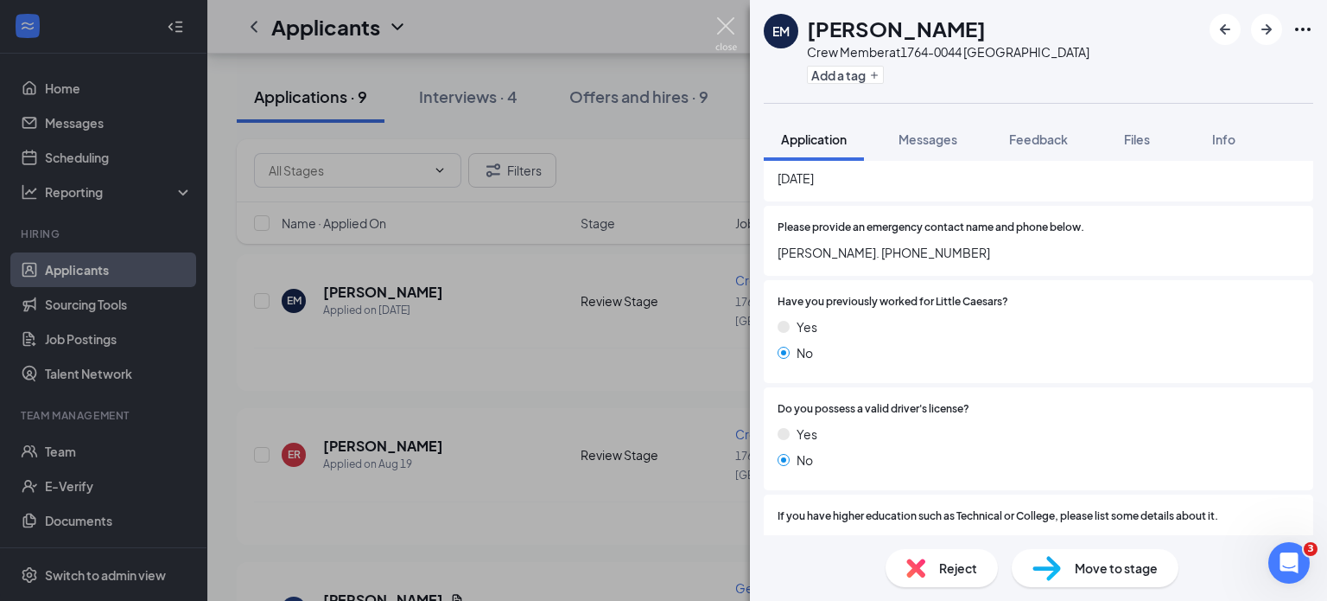
click at [724, 26] on img at bounding box center [726, 34] width 22 height 34
